Goal: Find contact information: Obtain details needed to contact an individual or organization

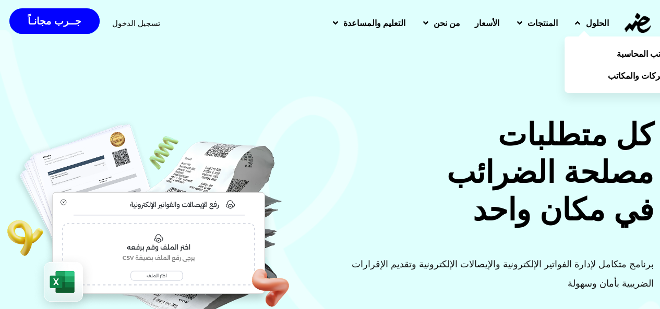
click at [585, 27] on span "الحلول" at bounding box center [596, 23] width 23 height 13
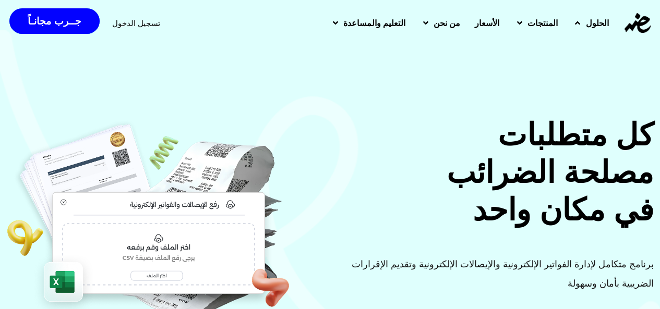
click at [579, 23] on link "الحلول" at bounding box center [589, 22] width 51 height 27
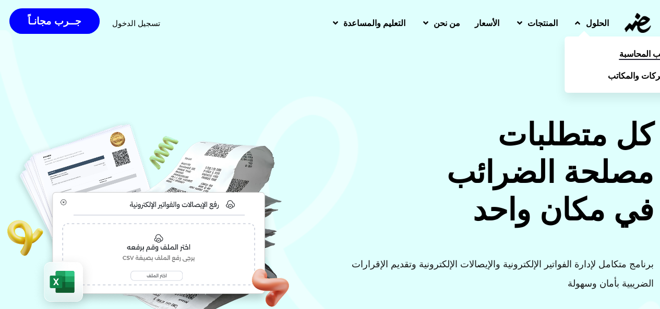
click at [618, 55] on span "مكاتب المحاسبة" at bounding box center [646, 53] width 56 height 13
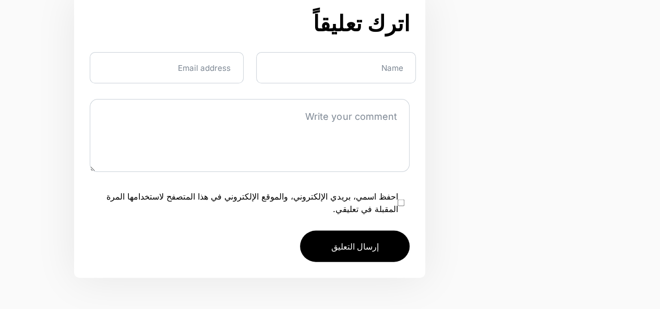
scroll to position [2816, 0]
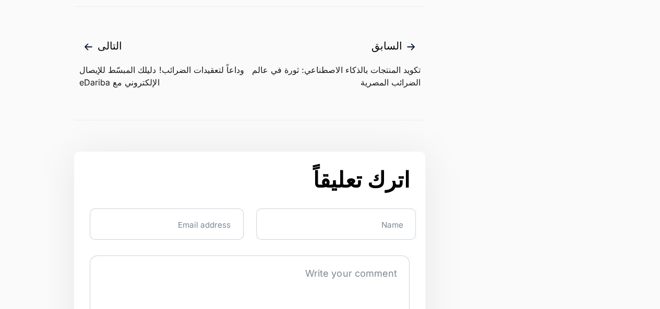
click at [383, 79] on span "تكويد المنتجات بالذكاء الاصطناعي: ثورة في عالم الضرائب المصرية" at bounding box center [335, 76] width 170 height 25
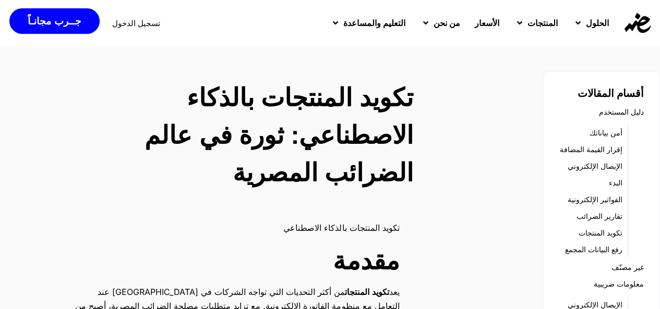
click at [604, 133] on link "أمن بياناتك" at bounding box center [605, 133] width 33 height 15
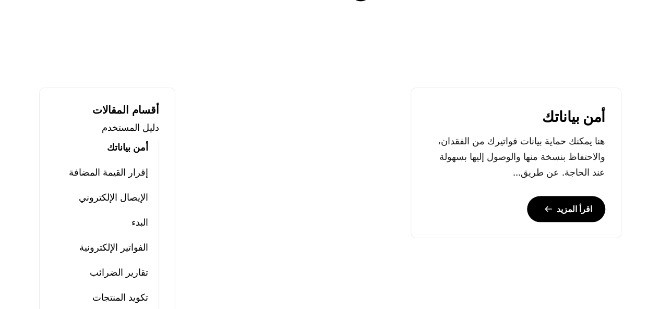
scroll to position [417, 0]
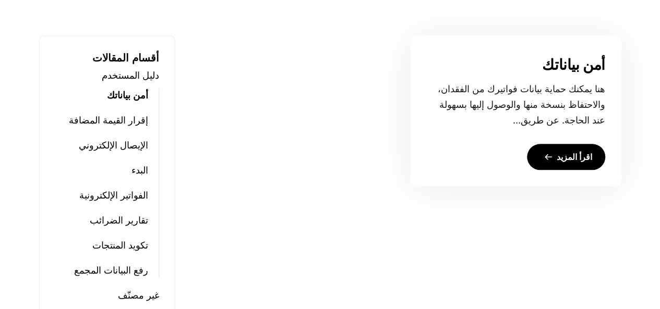
click at [579, 153] on link "اقرأ المزيد" at bounding box center [566, 157] width 78 height 26
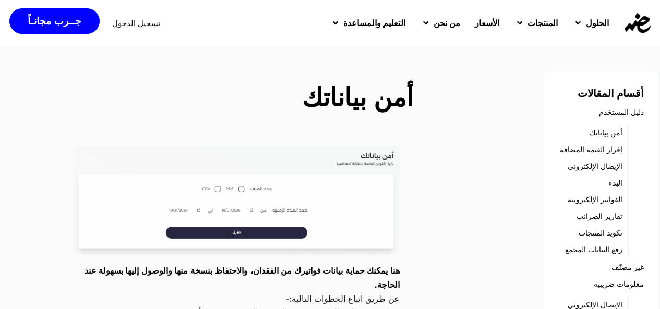
click at [607, 154] on link "إقرار القيمة المضافة" at bounding box center [591, 149] width 63 height 15
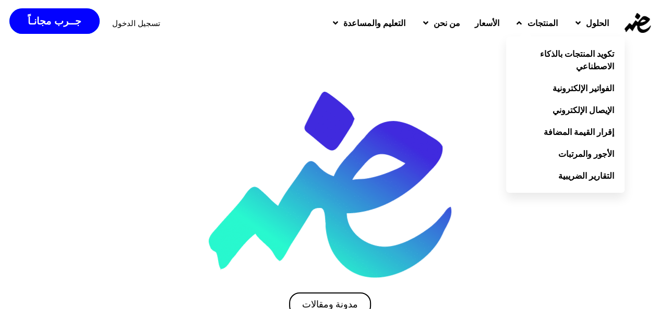
click at [516, 21] on icon at bounding box center [518, 23] width 5 height 8
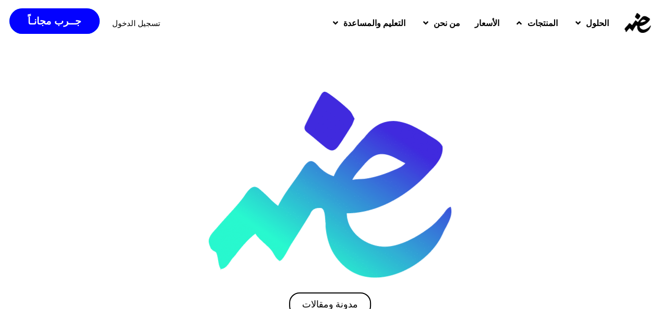
click at [516, 21] on icon at bounding box center [518, 23] width 5 height 8
click at [467, 23] on link "الأسعار" at bounding box center [486, 22] width 39 height 27
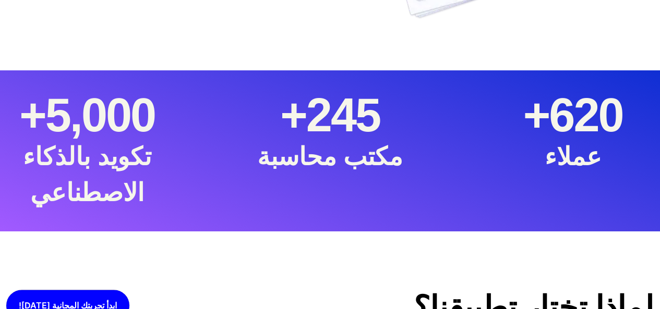
scroll to position [3390, 0]
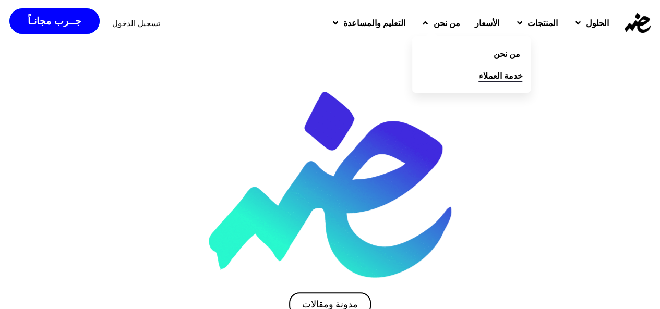
click at [478, 77] on span "خدمة العملاء" at bounding box center [500, 75] width 44 height 13
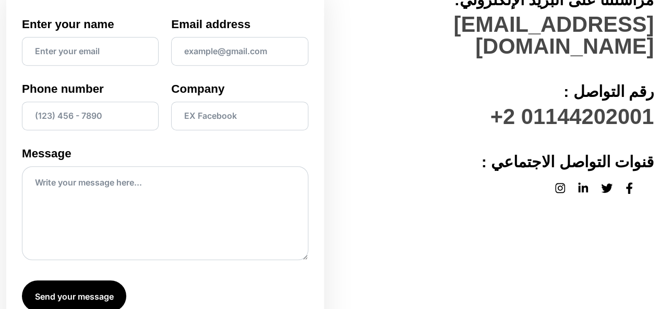
scroll to position [261, 0]
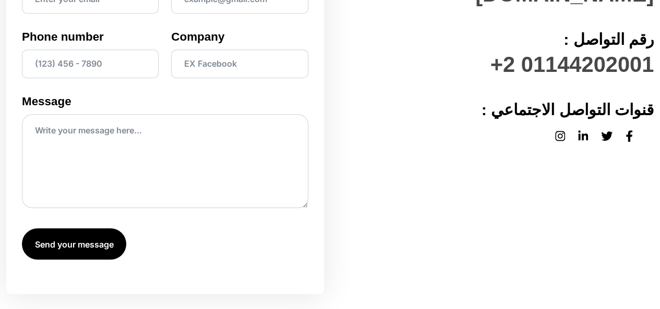
click at [627, 130] on icon at bounding box center [629, 135] width 6 height 11
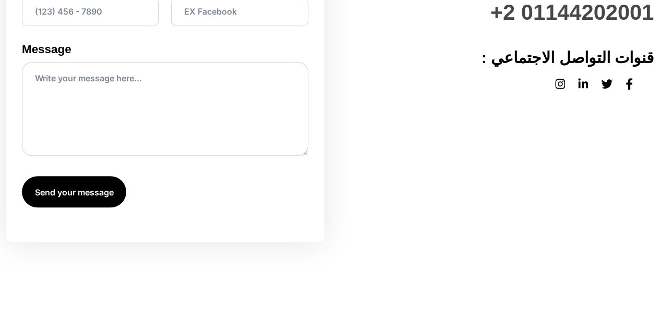
click at [628, 78] on icon at bounding box center [629, 83] width 6 height 11
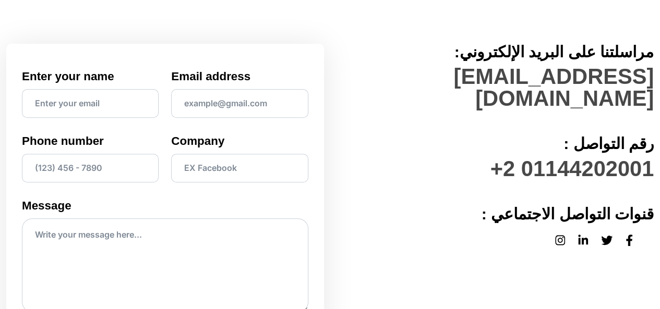
scroll to position [209, 0]
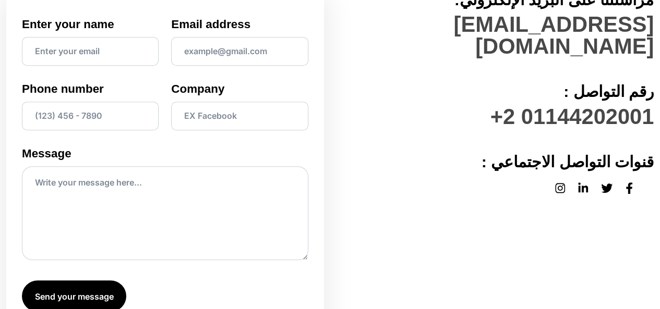
click at [580, 183] on icon at bounding box center [583, 188] width 10 height 11
click at [626, 183] on icon at bounding box center [628, 188] width 7 height 11
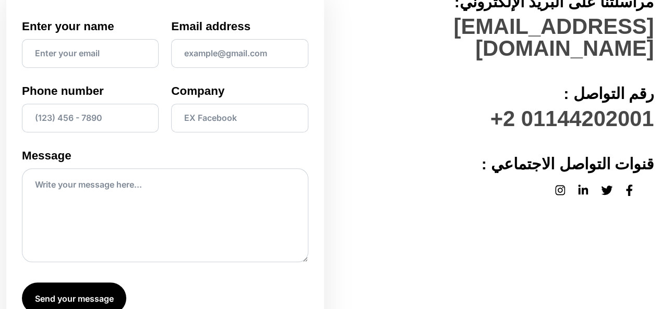
scroll to position [154, 0]
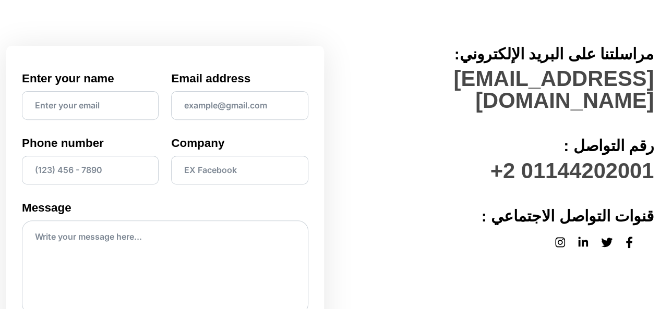
click at [563, 237] on icon at bounding box center [560, 242] width 10 height 11
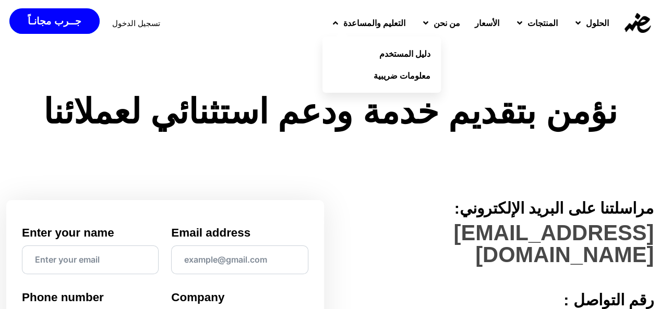
click at [322, 30] on link "التعليم والمساعدة" at bounding box center [367, 22] width 90 height 27
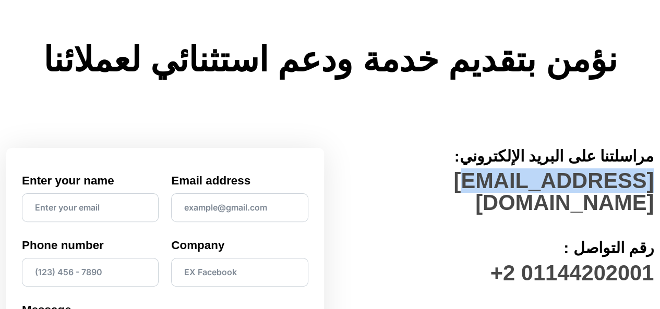
drag, startPoint x: 487, startPoint y: 179, endPoint x: 651, endPoint y: 187, distance: 163.9
click at [651, 187] on h3 "[EMAIL_ADDRESS][DOMAIN_NAME]" at bounding box center [495, 191] width 318 height 43
copy h3 "[EMAIL_ADDRESS][DOMAIN_NAME]"
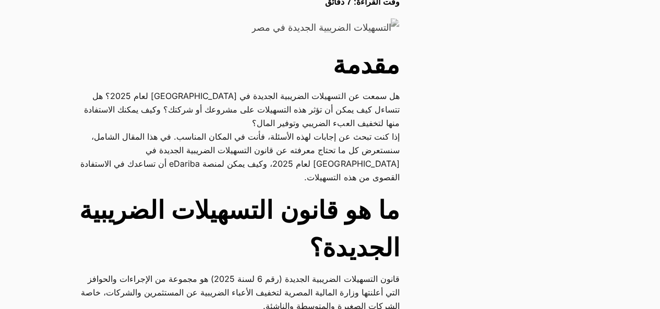
scroll to position [209, 0]
